Goal: Task Accomplishment & Management: Complete application form

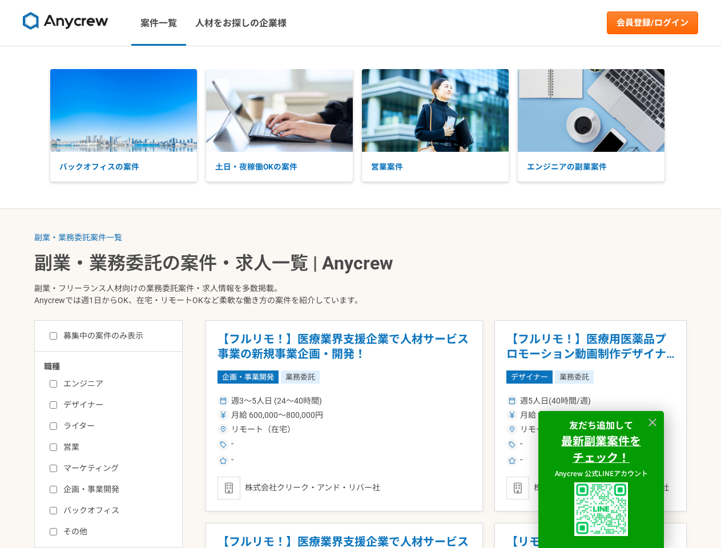
click at [360, 274] on p "副業・フリーランス人材向けの業務委託案件・求人情報を多数掲載。 Anycrewでは週1日からOK、在宅・リモートOKなど柔軟な働き方の案件を紹介しています。" at bounding box center [360, 297] width 653 height 47
click at [66, 23] on img at bounding box center [66, 21] width 86 height 18
click at [653, 23] on link "会員登録/ログイン" at bounding box center [652, 22] width 91 height 23
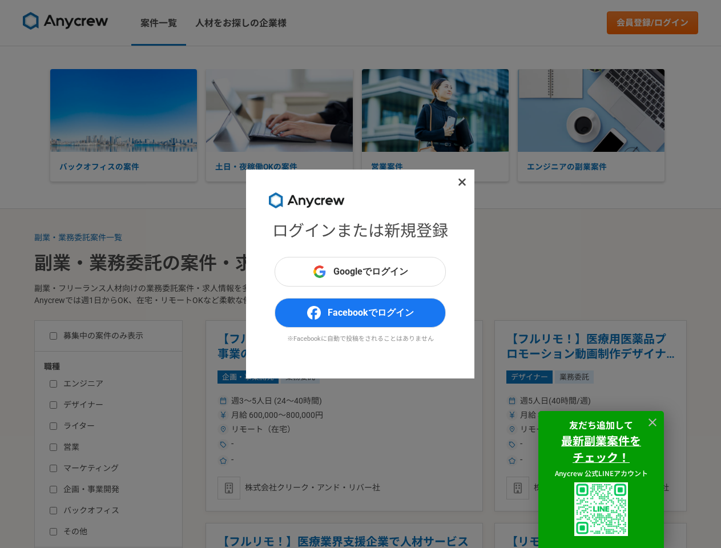
click at [123, 110] on div "ログインまたは新規登録 Googleでログイン Facebookでログイン ※Facebookに自動で投稿をされることはありません" at bounding box center [360, 274] width 721 height 548
click at [279, 110] on div "ログインまたは新規登録 Googleでログイン Facebookでログイン ※Facebookに自動で投稿をされることはありません" at bounding box center [360, 274] width 721 height 548
click at [435, 110] on div "ログインまたは新規登録 Googleでログイン Facebookでログイン ※Facebookに自動で投稿をされることはありません" at bounding box center [360, 274] width 721 height 548
click at [591, 110] on div "ログインまたは新規登録 Googleでログイン Facebookでログイン ※Facebookに自動で投稿をされることはありません" at bounding box center [360, 274] width 721 height 548
click at [78, 238] on div "ログインまたは新規登録 Googleでログイン Facebookでログイン ※Facebookに自動で投稿をされることはありません" at bounding box center [360, 274] width 721 height 548
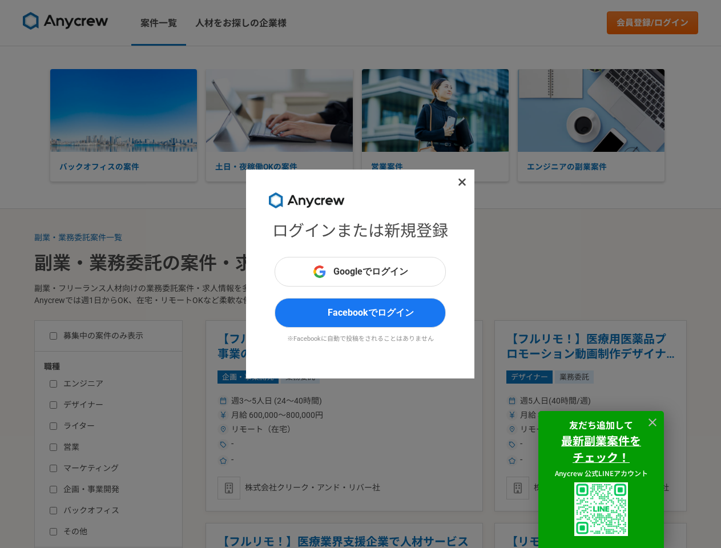
click at [323, 416] on div "ログインまたは新規登録 Googleでログイン Facebookでログイン ※Facebookに自動で投稿をされることはありません" at bounding box center [360, 274] width 721 height 548
click at [323, 536] on div "ログインまたは新規登録 Googleでログイン Facebookでログイン ※Facebookに自動で投稿をされることはありません" at bounding box center [360, 274] width 721 height 548
